Goal: Information Seeking & Learning: Check status

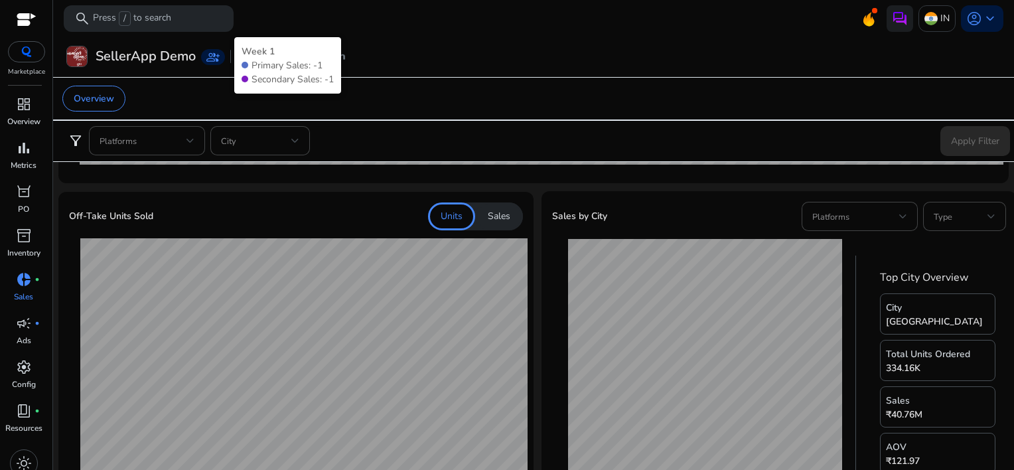
scroll to position [398, 0]
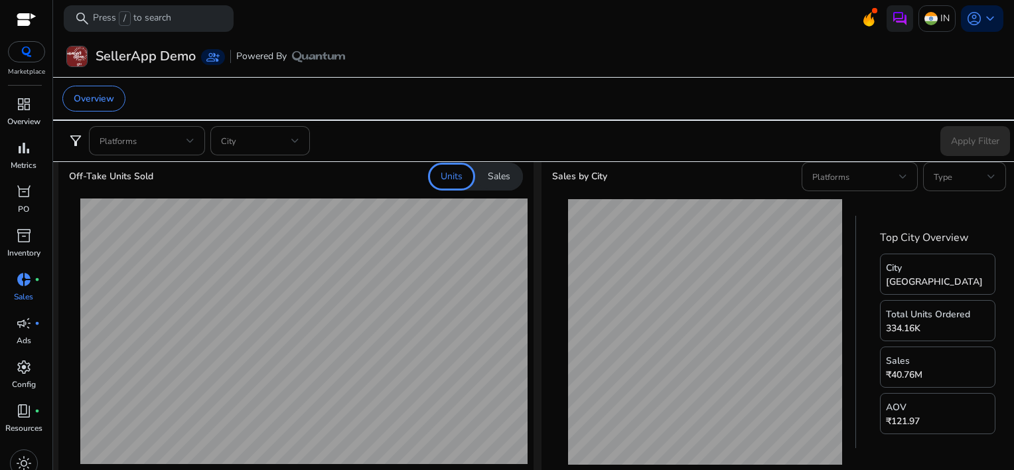
click at [499, 171] on p "Sales" at bounding box center [499, 176] width 23 height 13
click at [460, 179] on p "Units" at bounding box center [452, 176] width 22 height 13
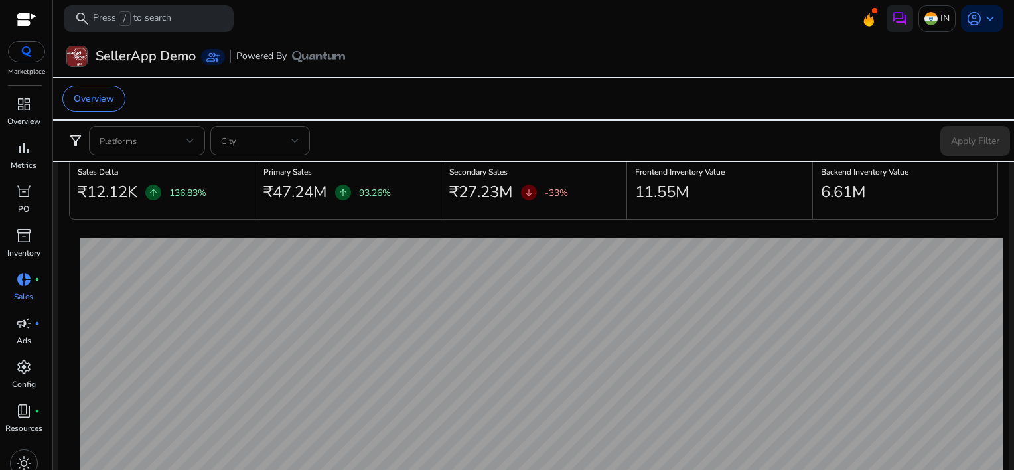
scroll to position [0, 0]
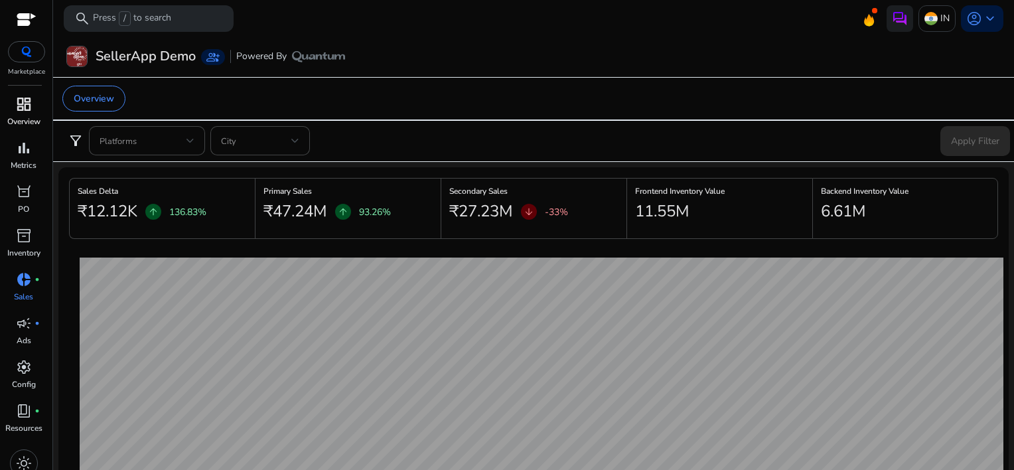
click at [31, 108] on span "dashboard" at bounding box center [24, 104] width 16 height 16
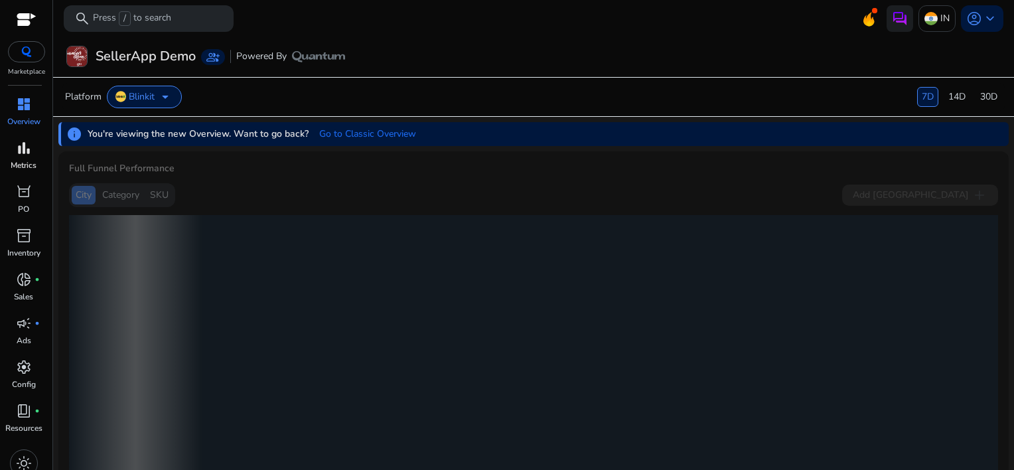
click at [25, 156] on span "bar_chart" at bounding box center [24, 148] width 16 height 16
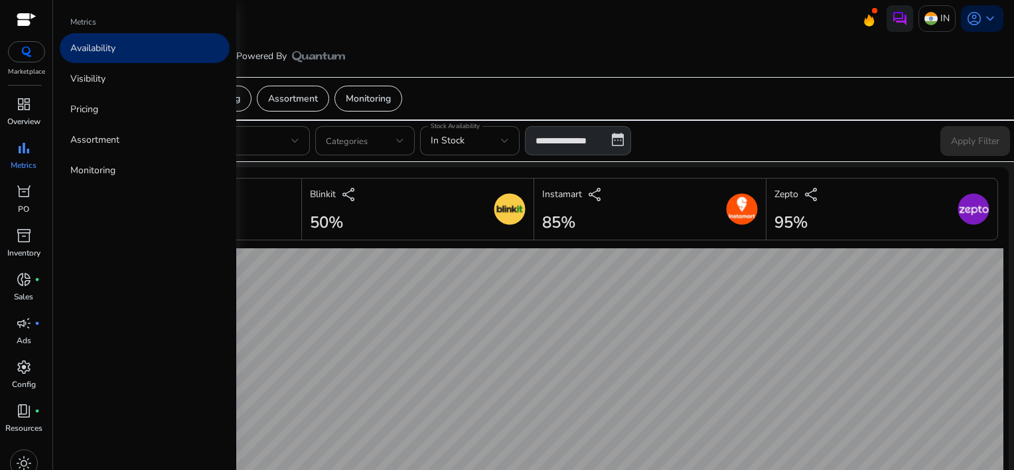
click at [107, 50] on p "Availability" at bounding box center [92, 48] width 45 height 14
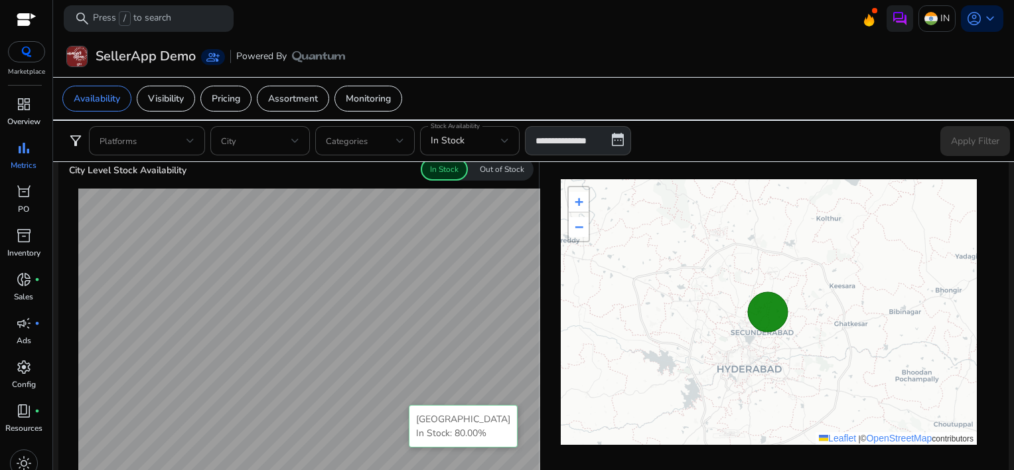
scroll to position [332, 0]
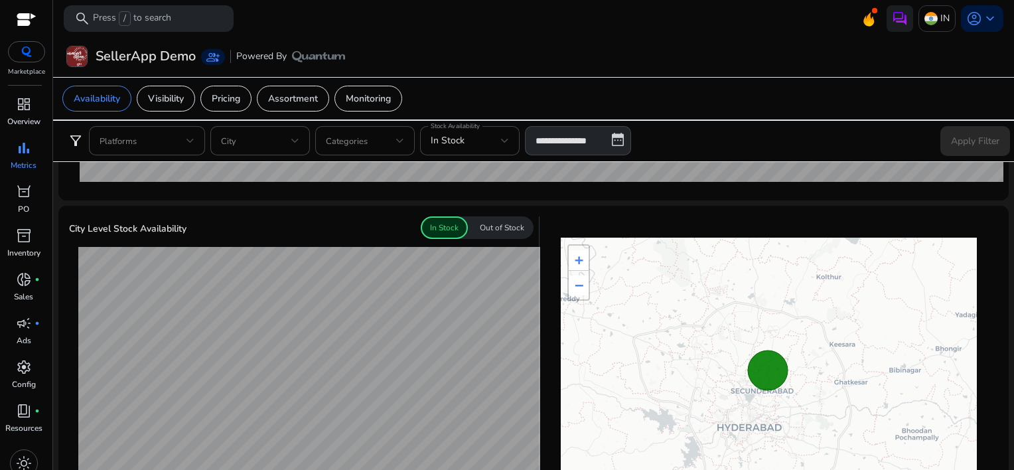
click at [511, 222] on p "Out of Stock" at bounding box center [502, 228] width 44 height 12
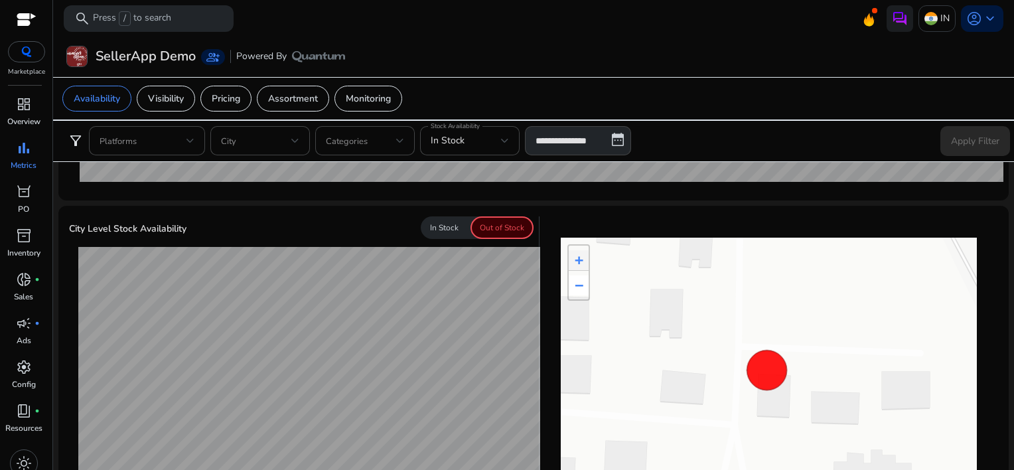
click at [457, 224] on div "In Stock" at bounding box center [444, 227] width 47 height 23
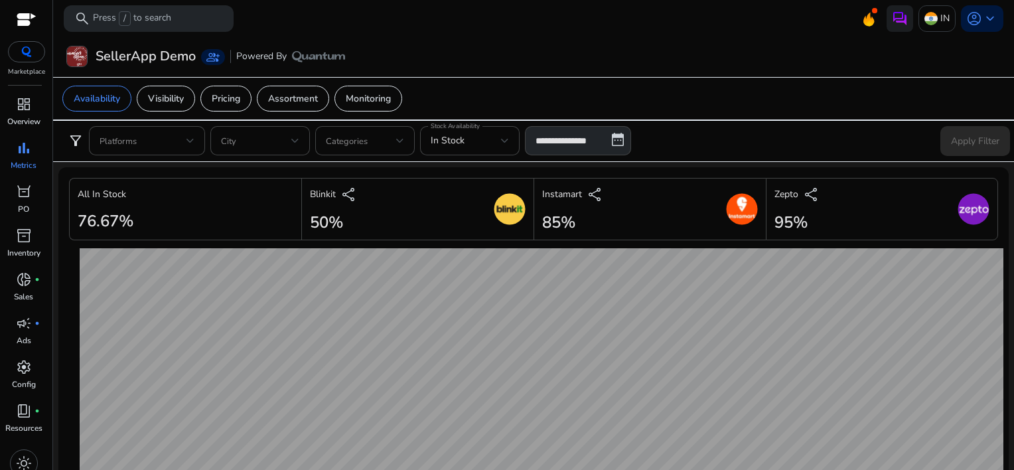
scroll to position [332, 0]
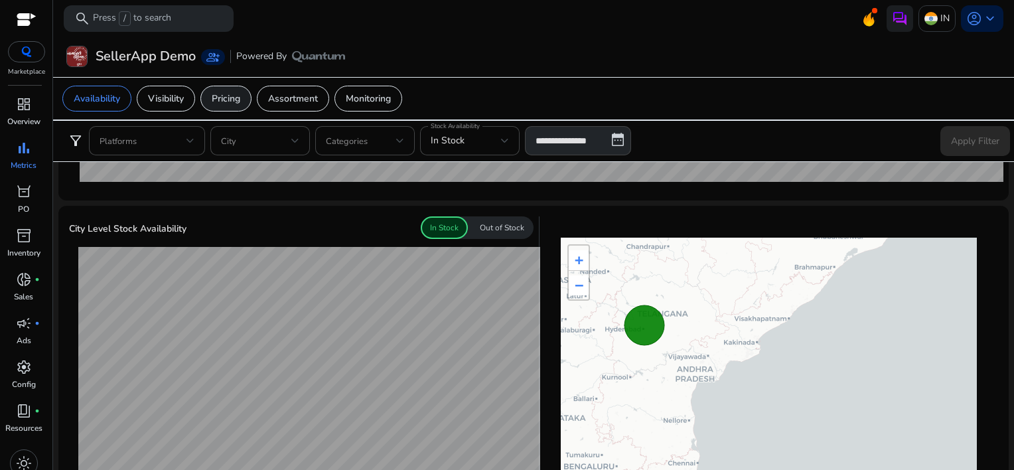
click at [240, 96] on p "Pricing" at bounding box center [226, 99] width 29 height 14
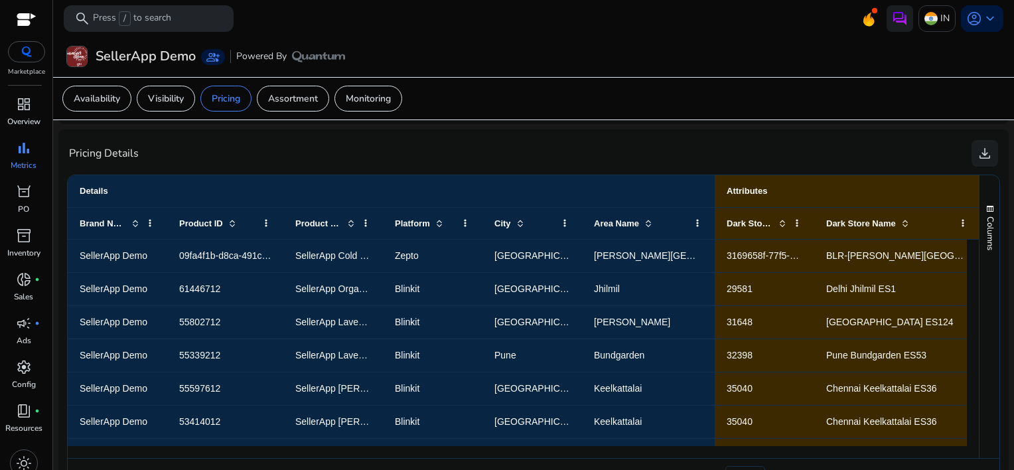
scroll to position [870, 0]
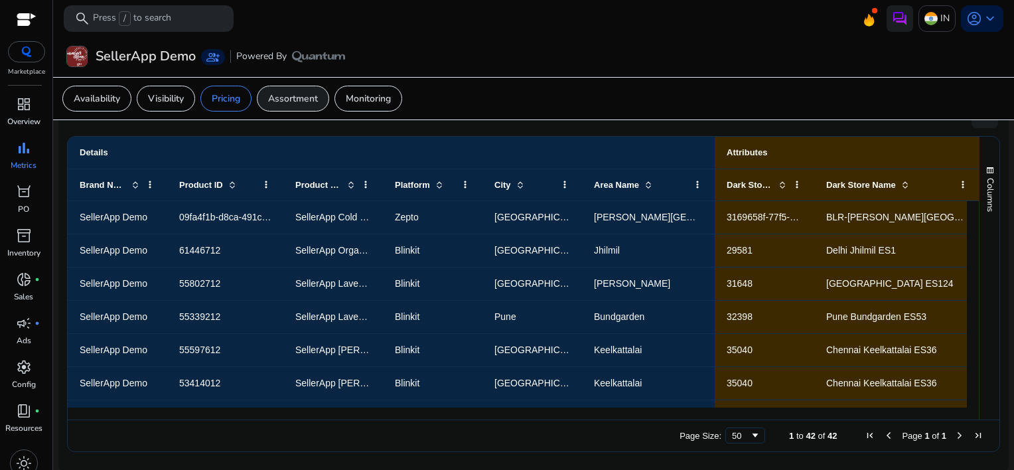
click at [300, 98] on p "Assortment" at bounding box center [293, 99] width 50 height 14
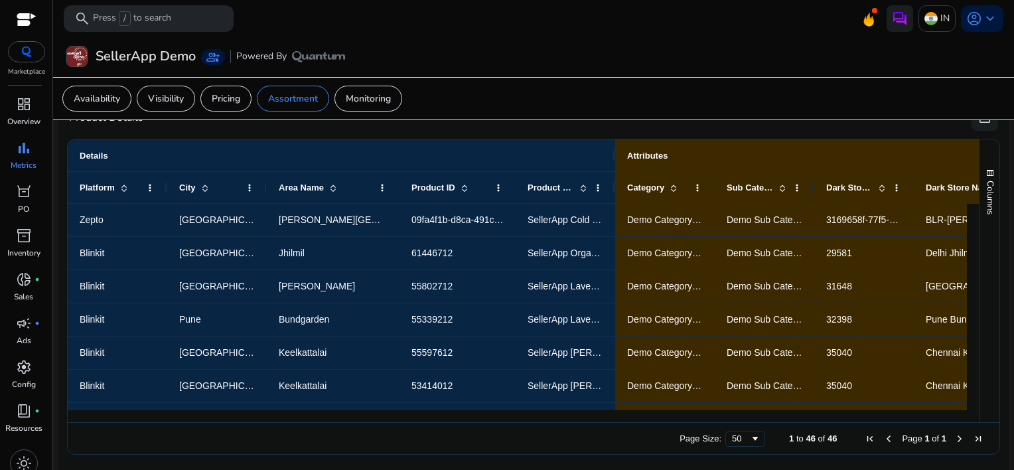
scroll to position [750, 0]
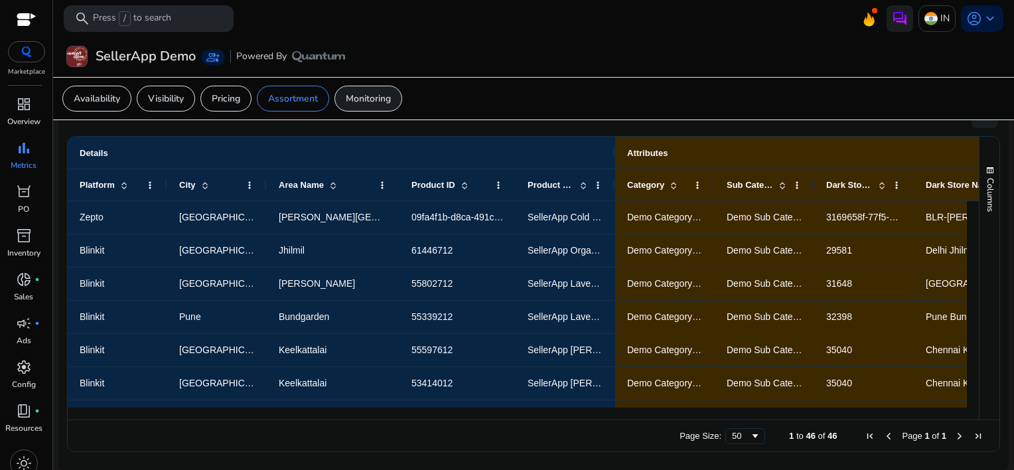
click at [366, 104] on p "Monitoring" at bounding box center [368, 99] width 45 height 14
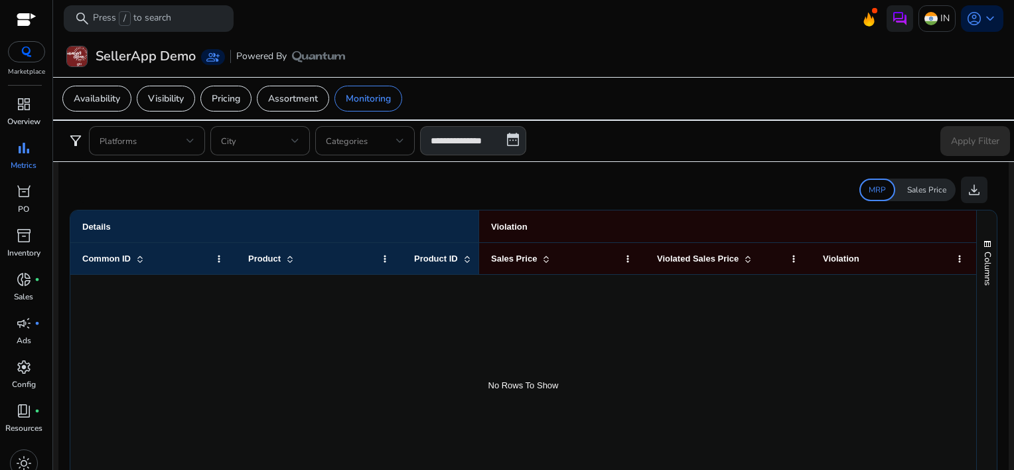
scroll to position [489, 0]
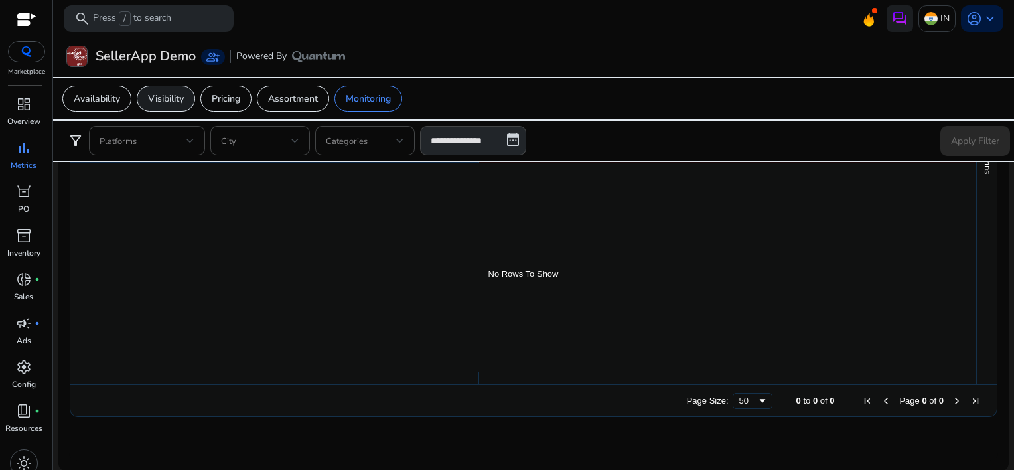
click at [170, 98] on p "Visibility" at bounding box center [166, 99] width 36 height 14
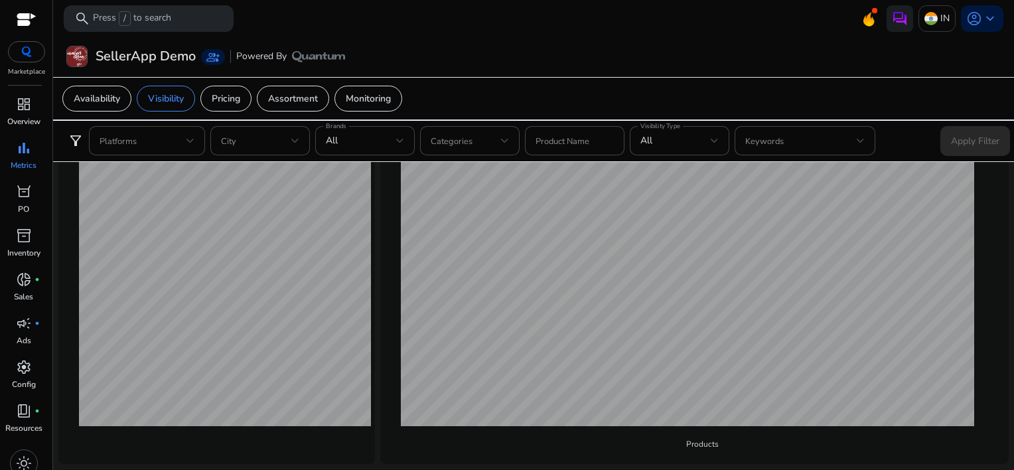
scroll to position [191, 0]
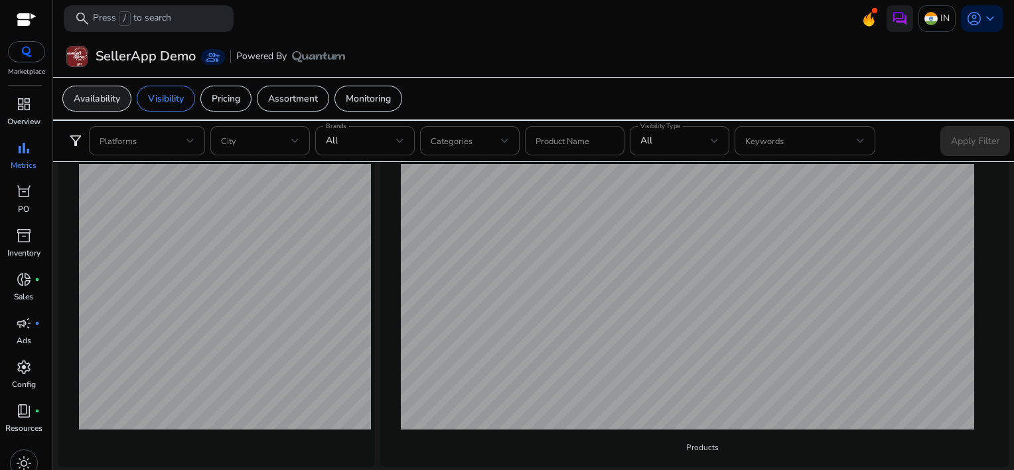
click at [101, 96] on p "Availability" at bounding box center [97, 99] width 46 height 14
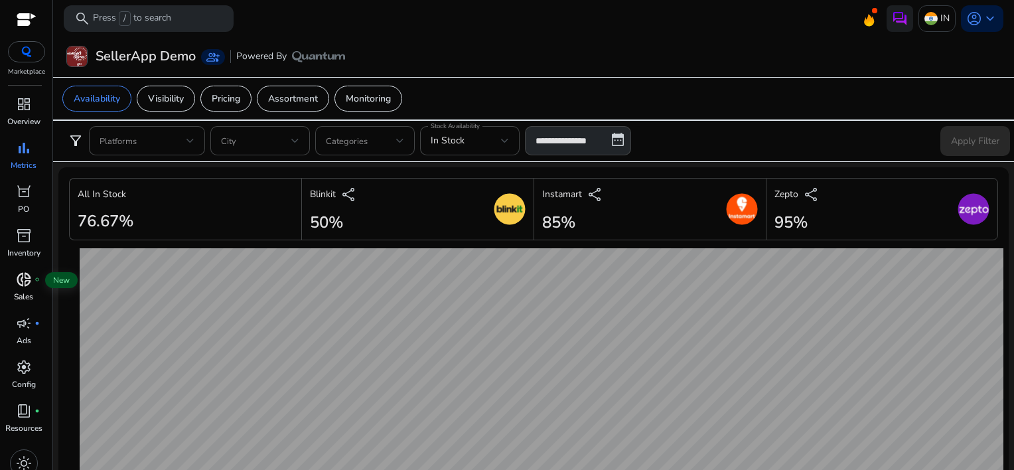
click at [22, 279] on span "donut_small" at bounding box center [24, 280] width 16 height 16
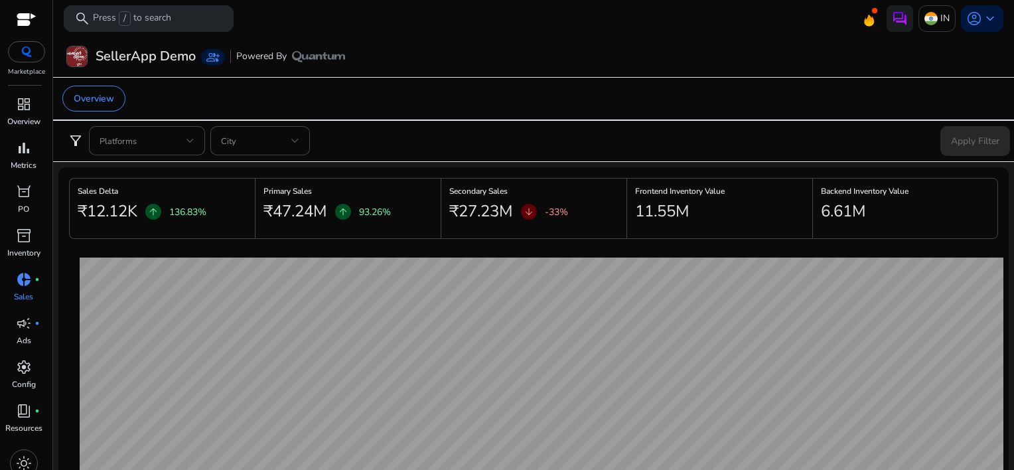
scroll to position [801, 0]
